Goal: Task Accomplishment & Management: Manage account settings

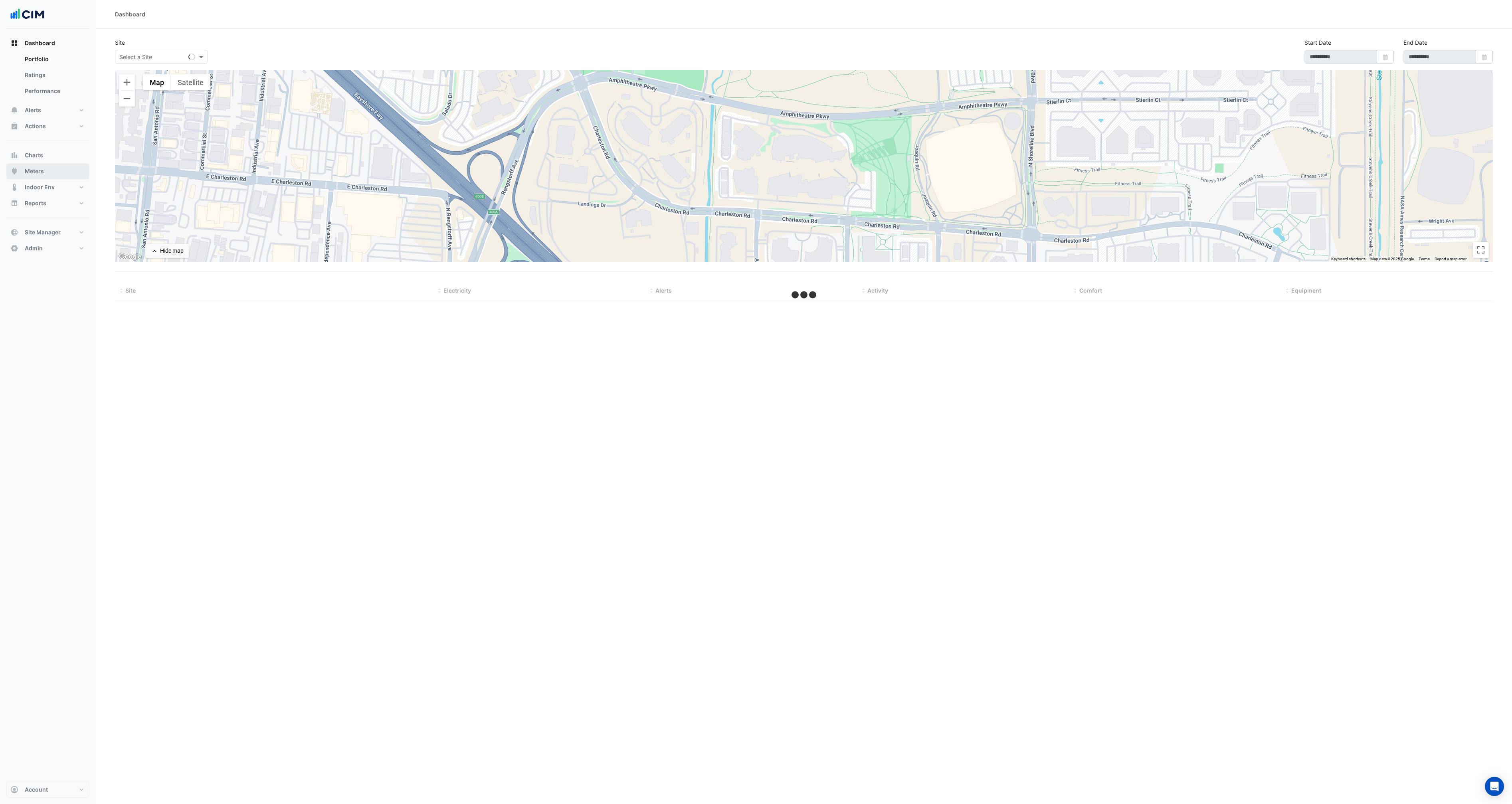
click at [45, 173] on button "Meters" at bounding box center [48, 171] width 83 height 16
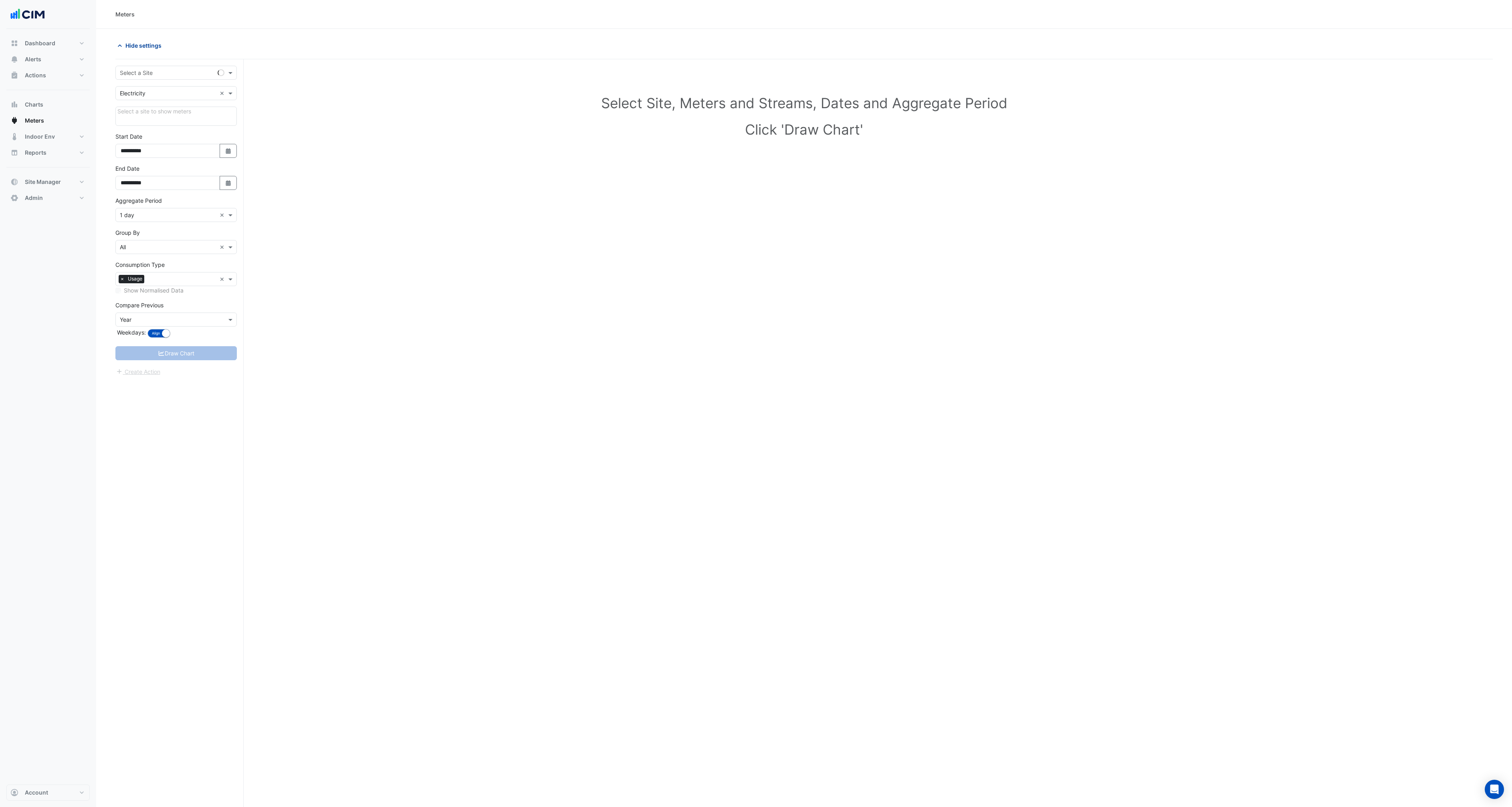
click at [117, 46] on icon "button" at bounding box center [120, 46] width 8 height 8
drag, startPoint x: 386, startPoint y: 244, endPoint x: 374, endPoint y: 244, distance: 12.0
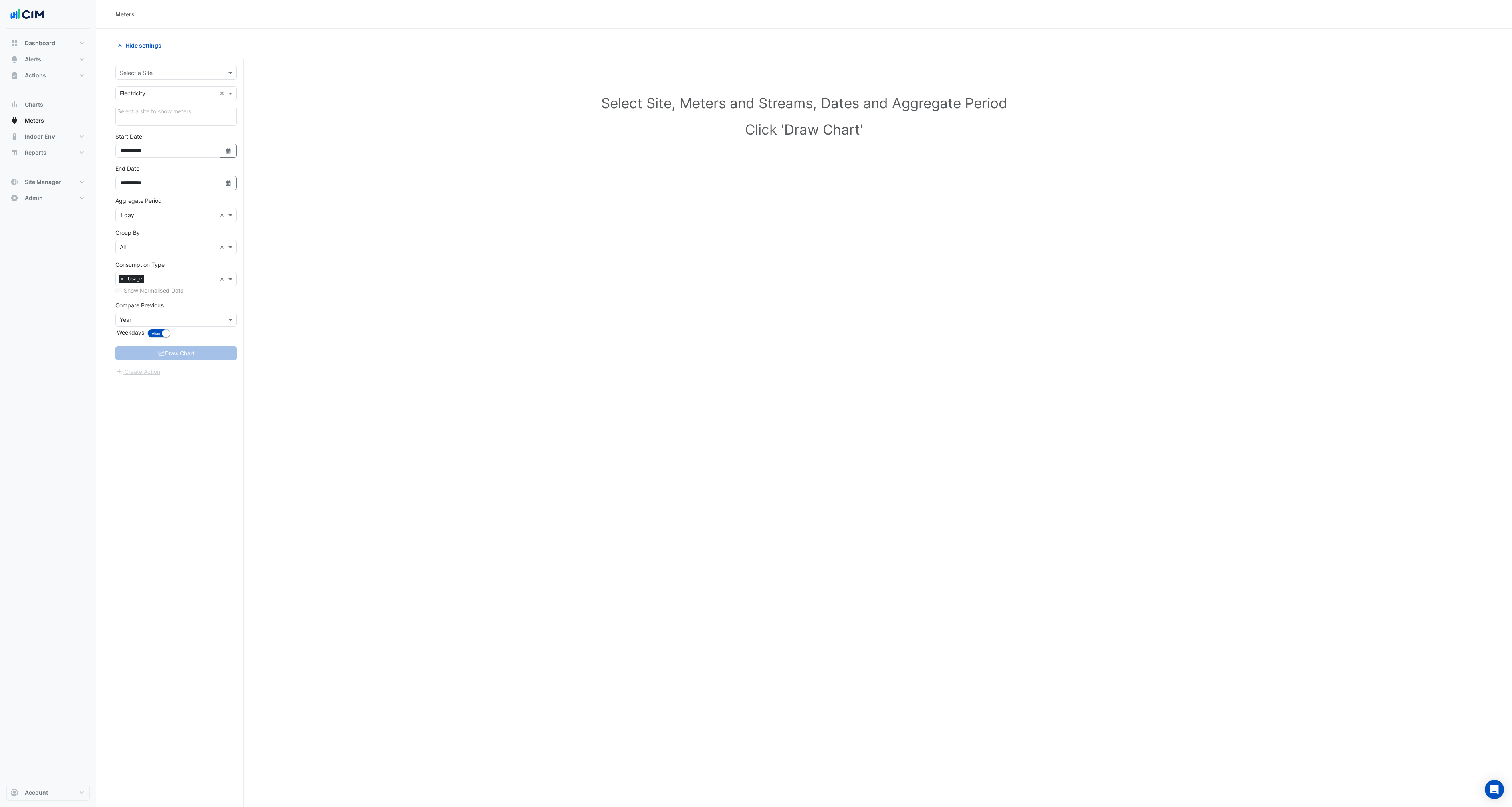
click at [386, 244] on div "Select Site, Meters and Streams, Dates and Aggregate Period Click 'Draw Chart'" at bounding box center [803, 453] width 1377 height 769
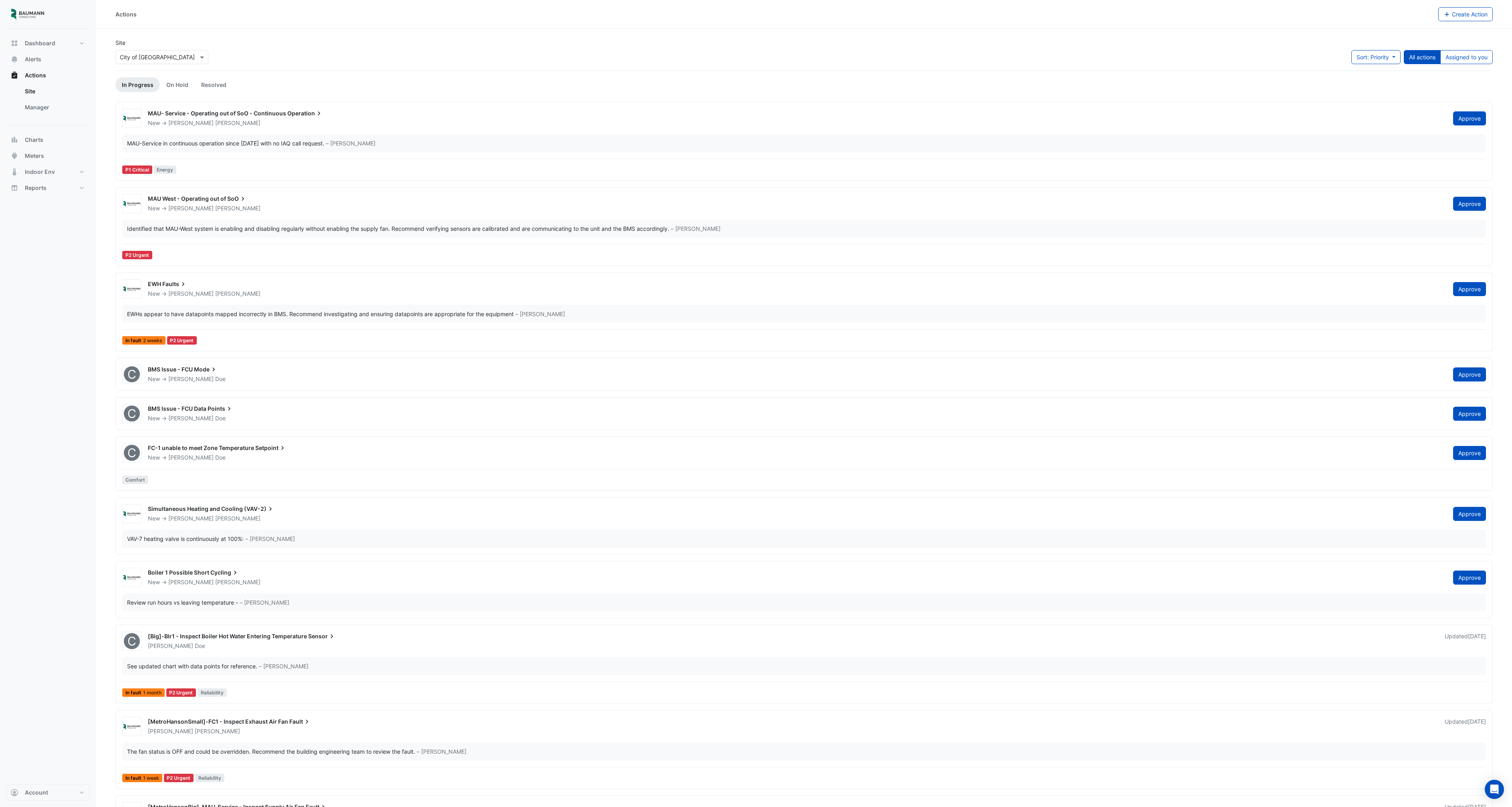
click at [48, 782] on div "Dashboard Portfolio Ratings Performance Alerts Actions Site Manager Charts" at bounding box center [48, 406] width 83 height 756
click at [47, 787] on button "Account" at bounding box center [48, 792] width 83 height 16
click at [48, 777] on link "Sign Out" at bounding box center [48, 771] width 76 height 16
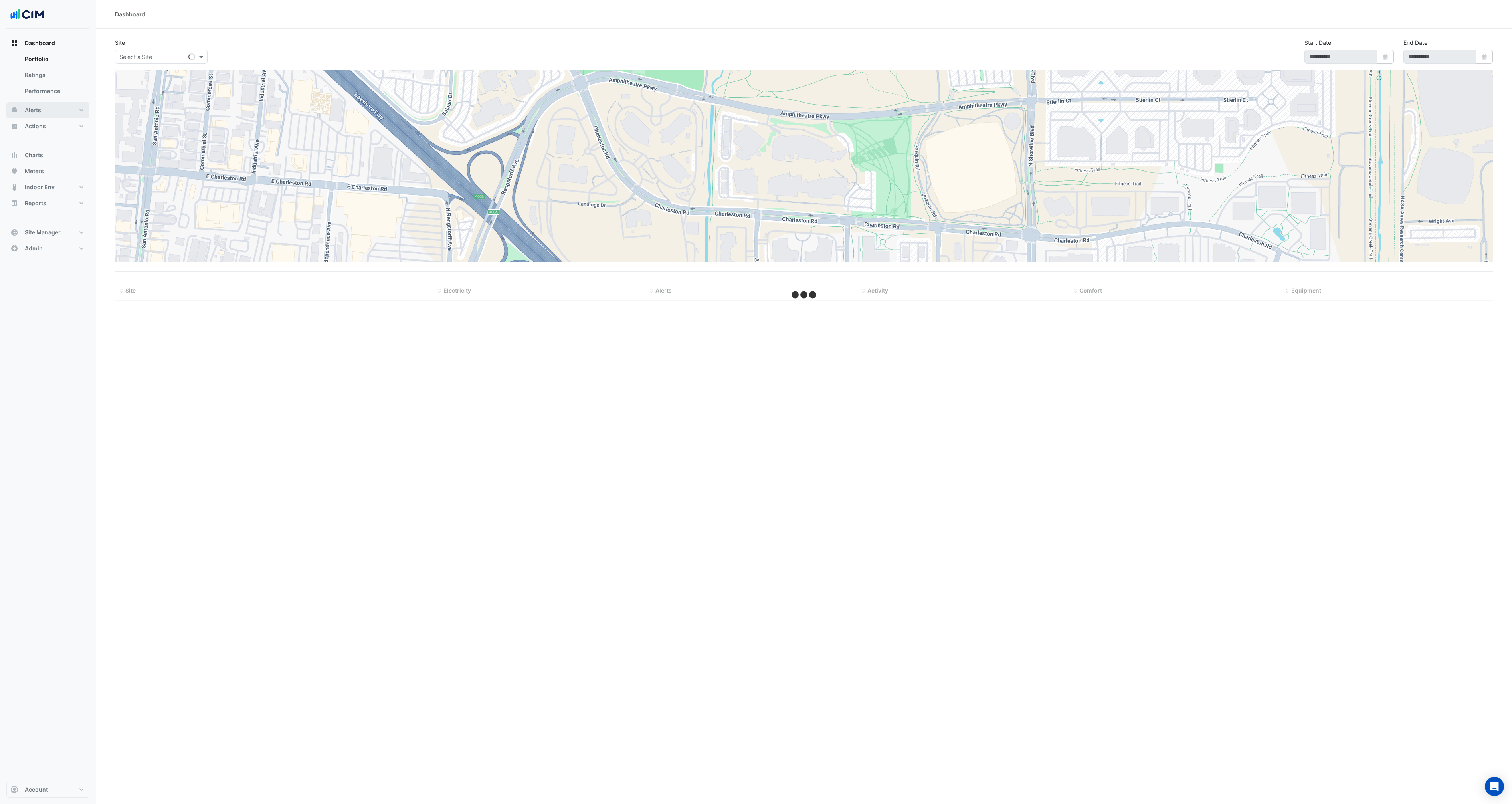
click at [29, 110] on span "Alerts" at bounding box center [34, 110] width 17 height 8
click at [48, 89] on link "Rules" at bounding box center [54, 90] width 71 height 16
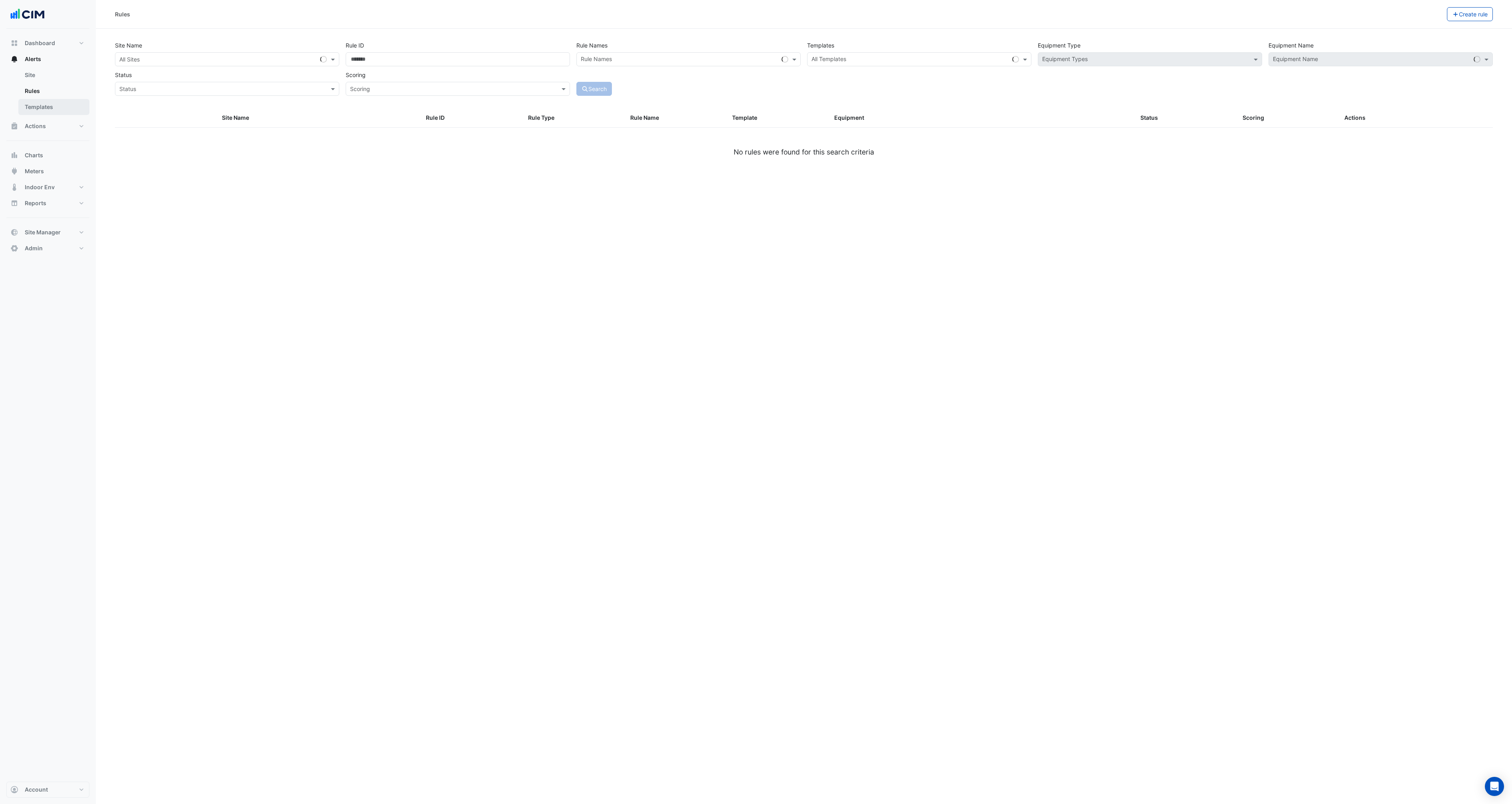
click at [45, 108] on link "Templates" at bounding box center [54, 106] width 71 height 16
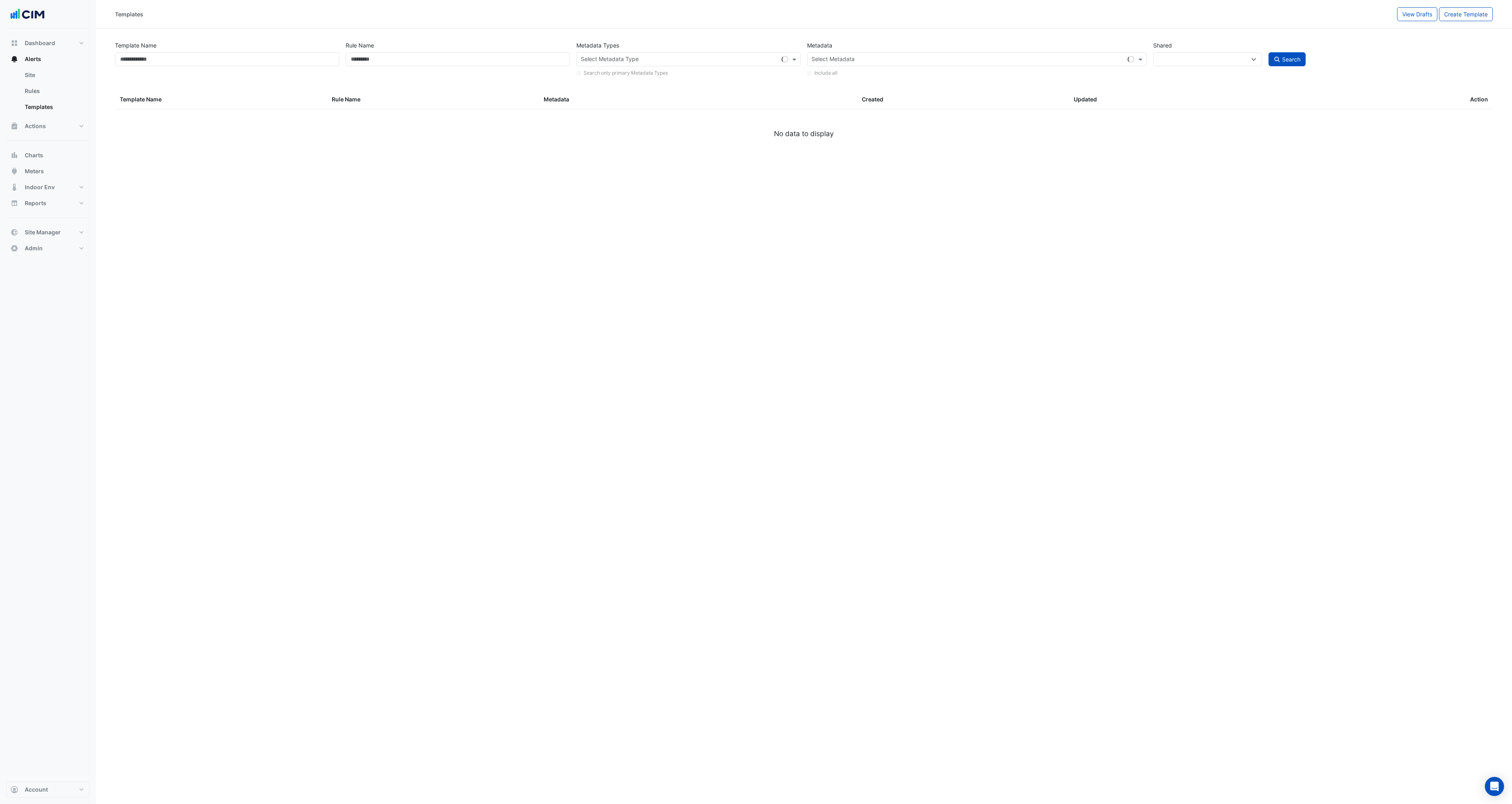
select select
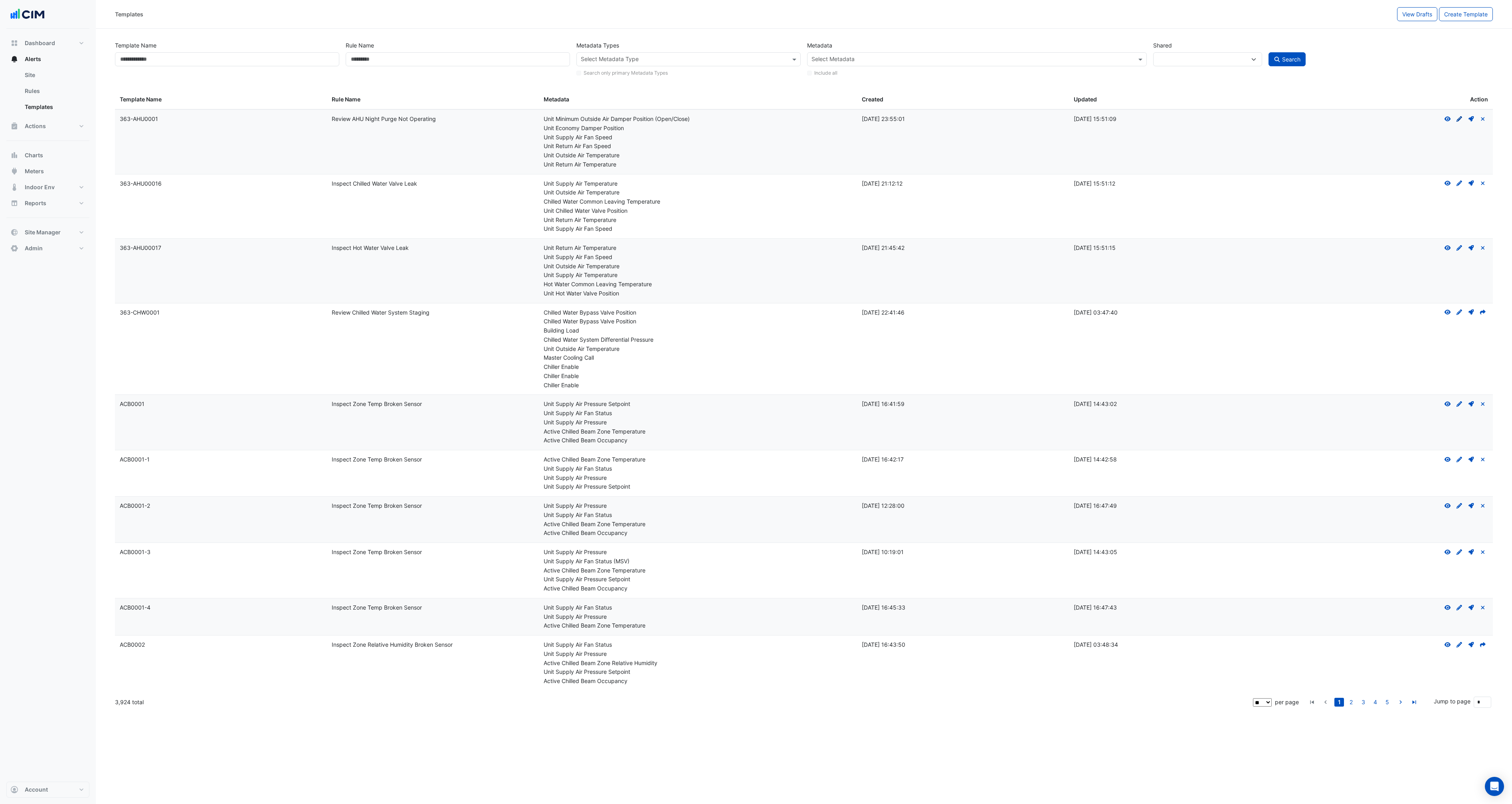
click at [1457, 118] on icon "Create Draft - to edit a template, you first need to create a draft, and then s…" at bounding box center [1459, 119] width 7 height 6
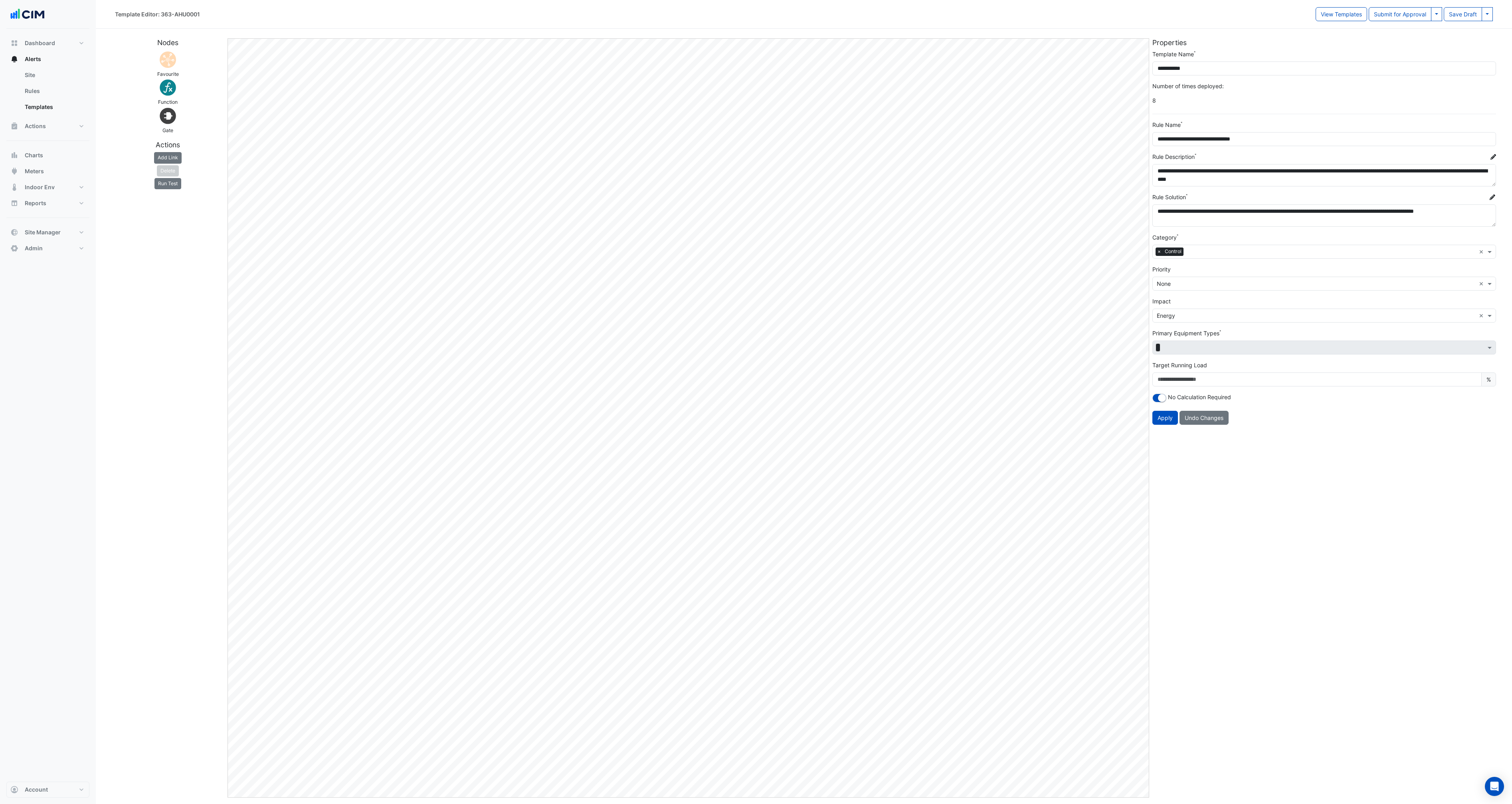
select select
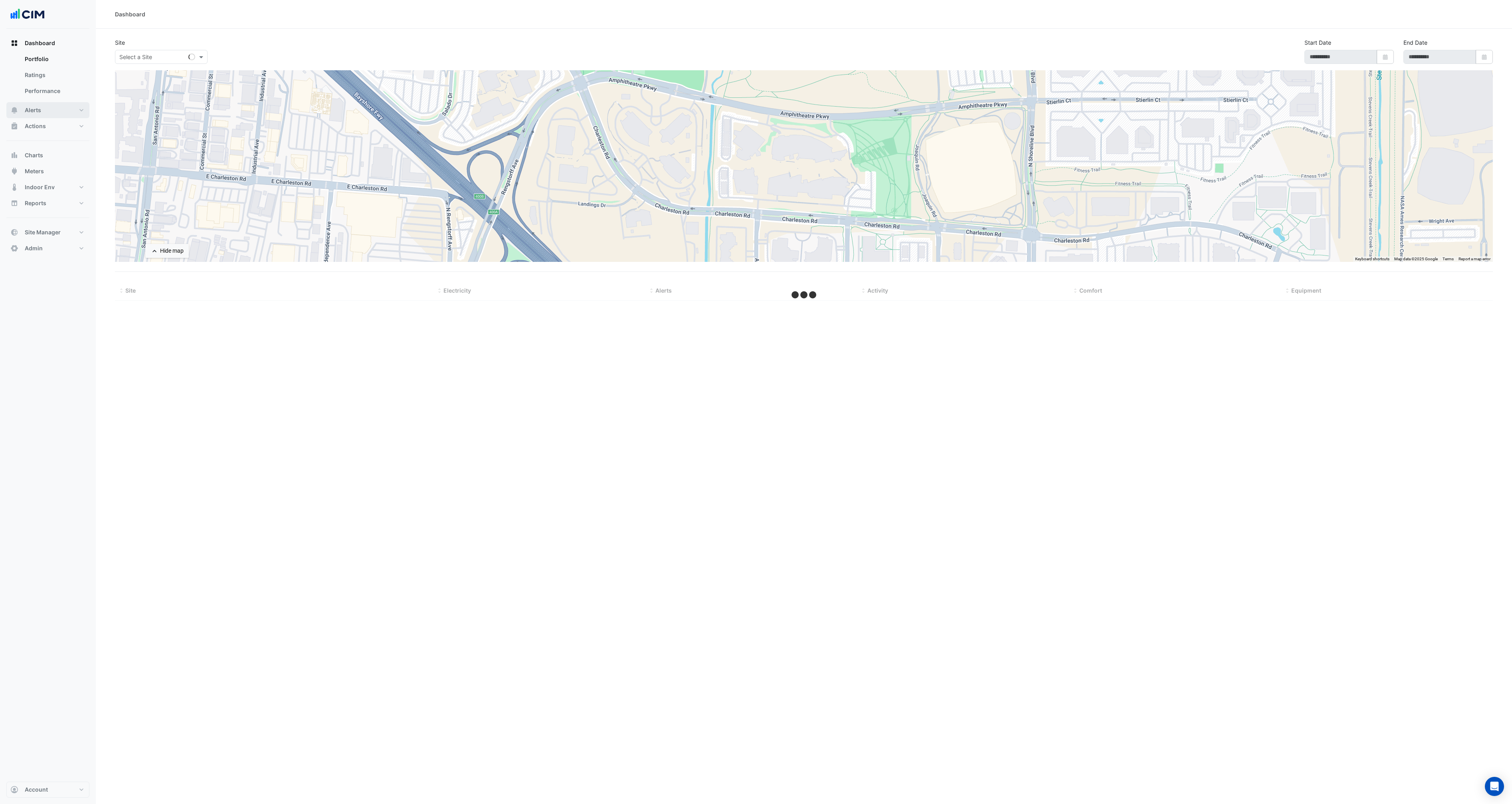
click at [46, 113] on button "Alerts" at bounding box center [48, 110] width 83 height 16
click at [43, 103] on link "Templates" at bounding box center [54, 106] width 71 height 16
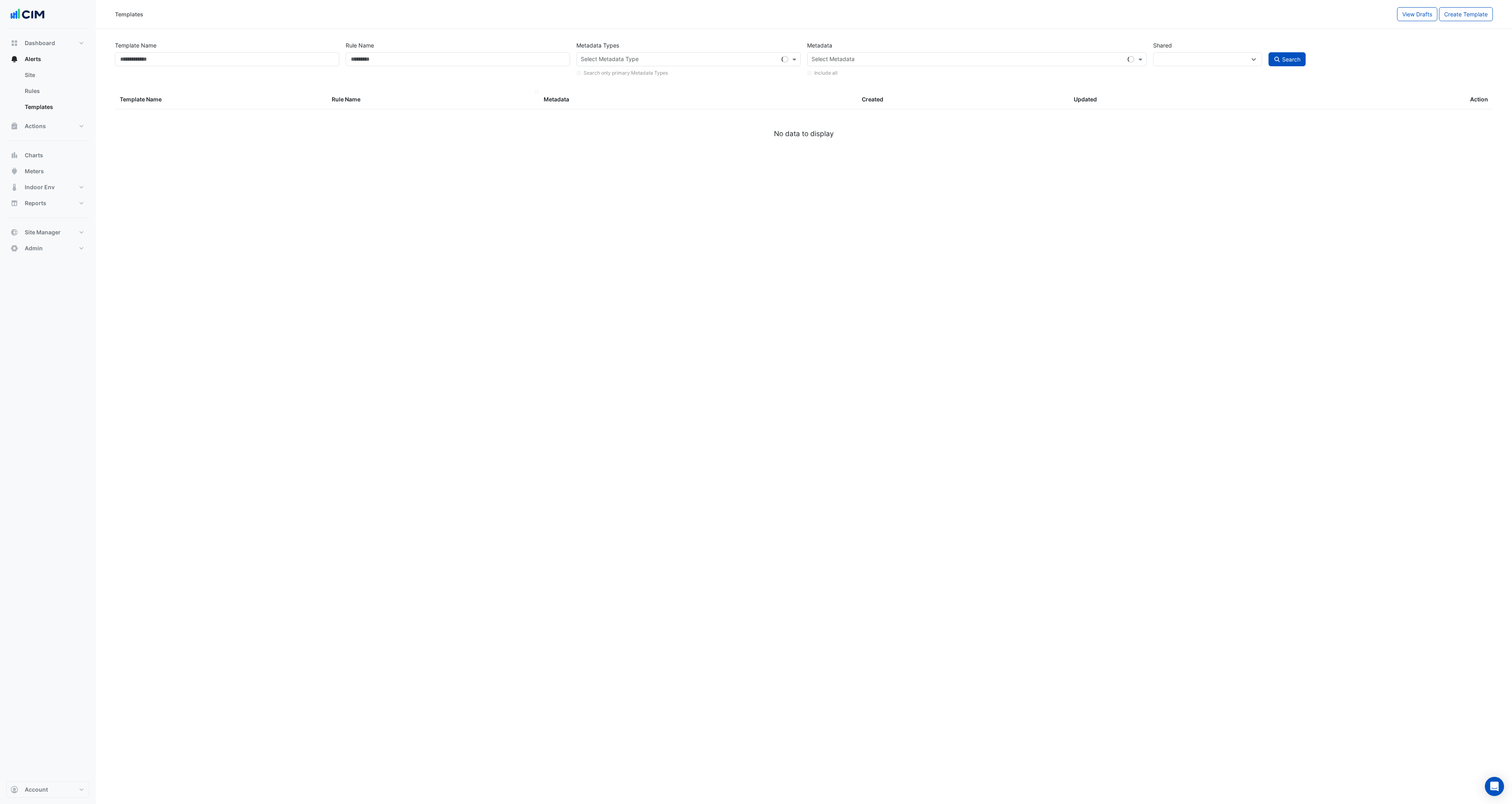
select select
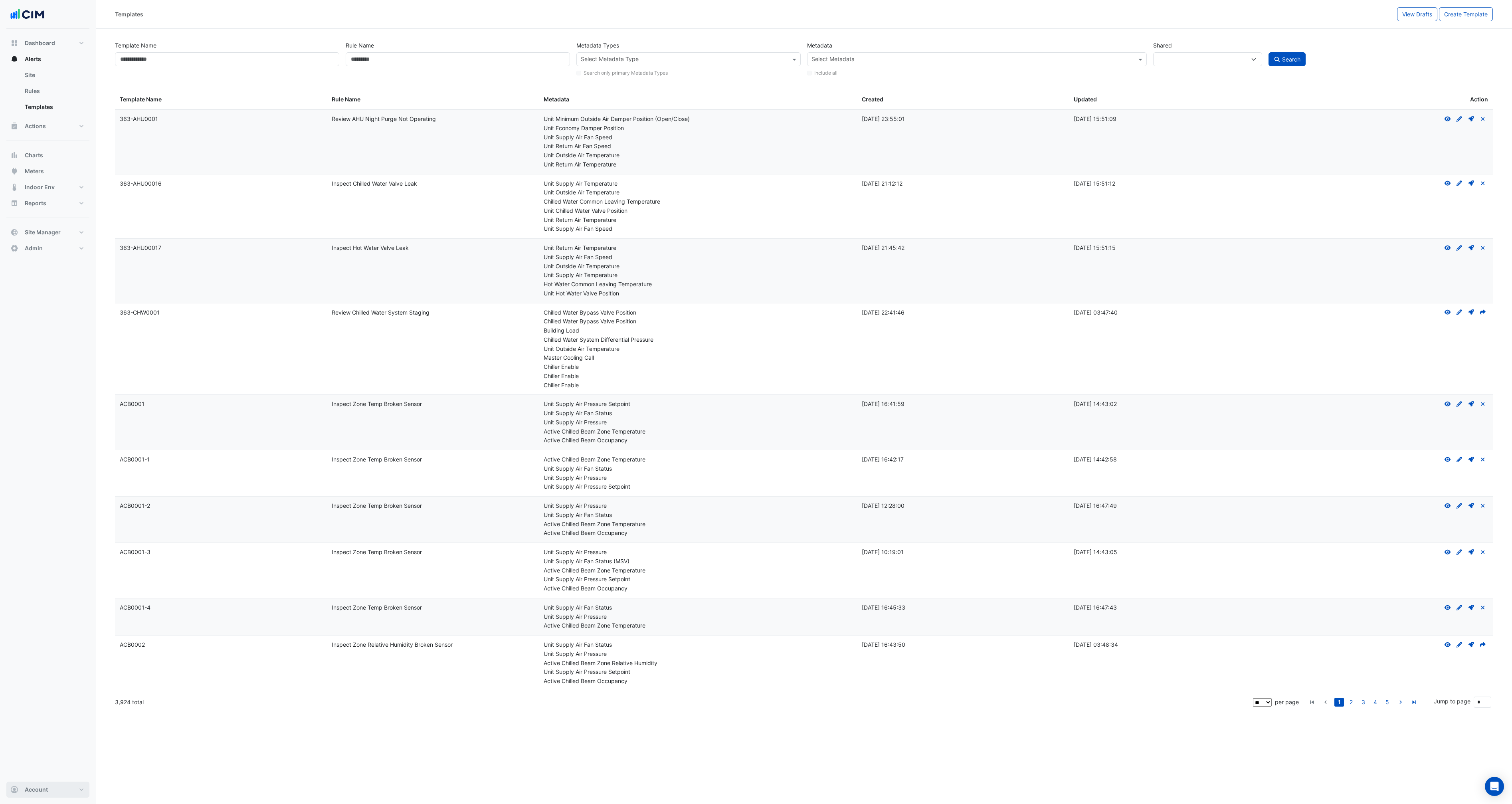
click at [21, 791] on button "Account" at bounding box center [48, 789] width 83 height 16
click at [45, 771] on link "Sign Out" at bounding box center [48, 769] width 76 height 16
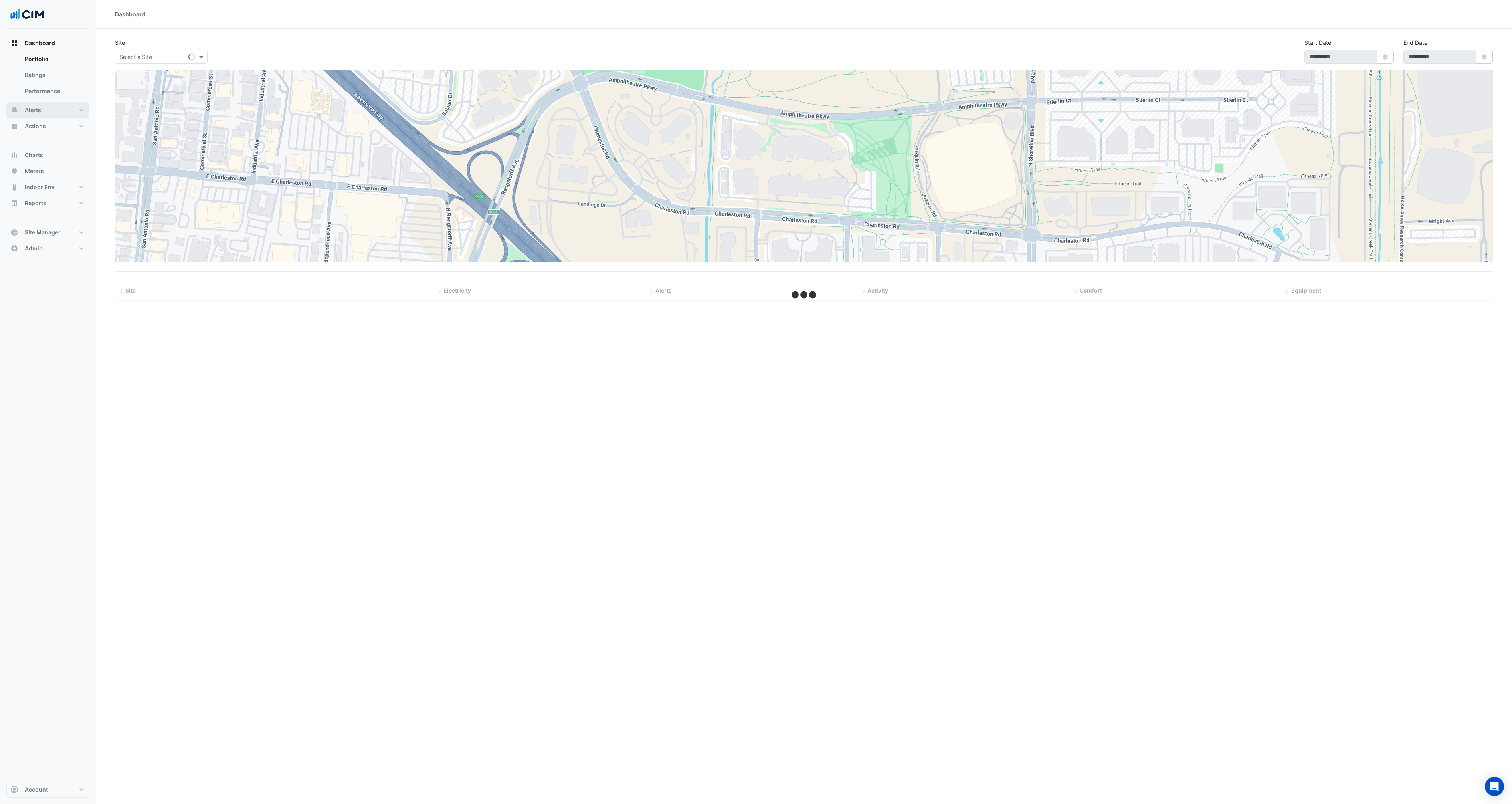
click at [48, 111] on button "Alerts" at bounding box center [48, 110] width 83 height 16
click at [45, 76] on link "Site" at bounding box center [54, 75] width 71 height 16
click at [44, 76] on link "Site" at bounding box center [54, 75] width 71 height 16
